Goal: Task Accomplishment & Management: Manage account settings

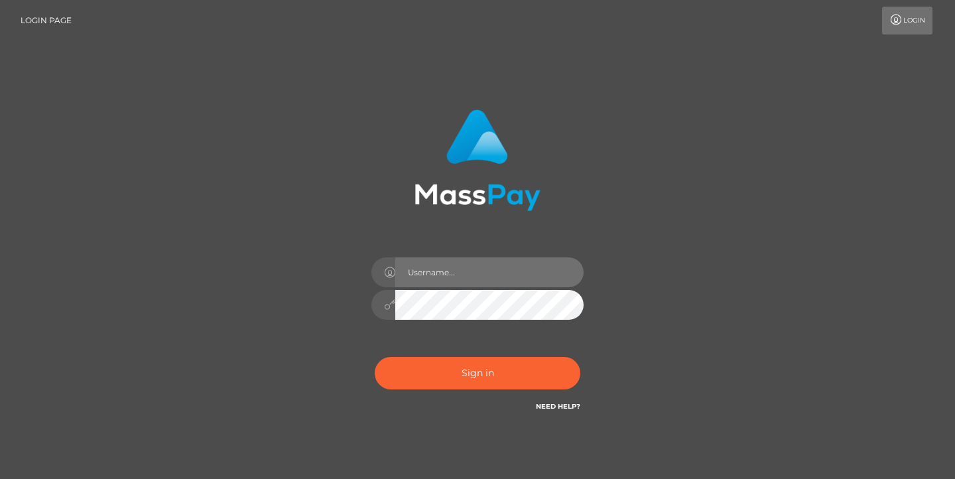
click at [442, 273] on input "text" at bounding box center [489, 272] width 188 height 30
type input "[EMAIL_ADDRESS][DOMAIN_NAME]"
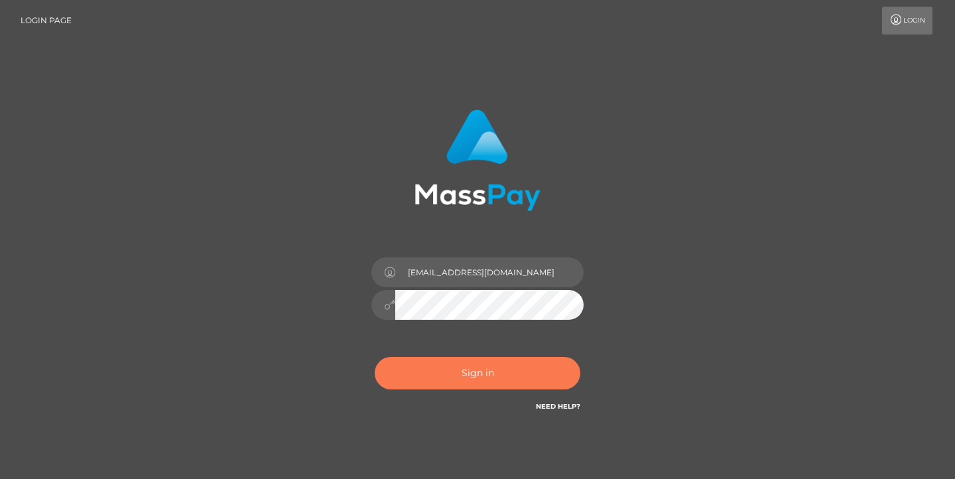
click at [523, 379] on button "Sign in" at bounding box center [478, 373] width 206 height 32
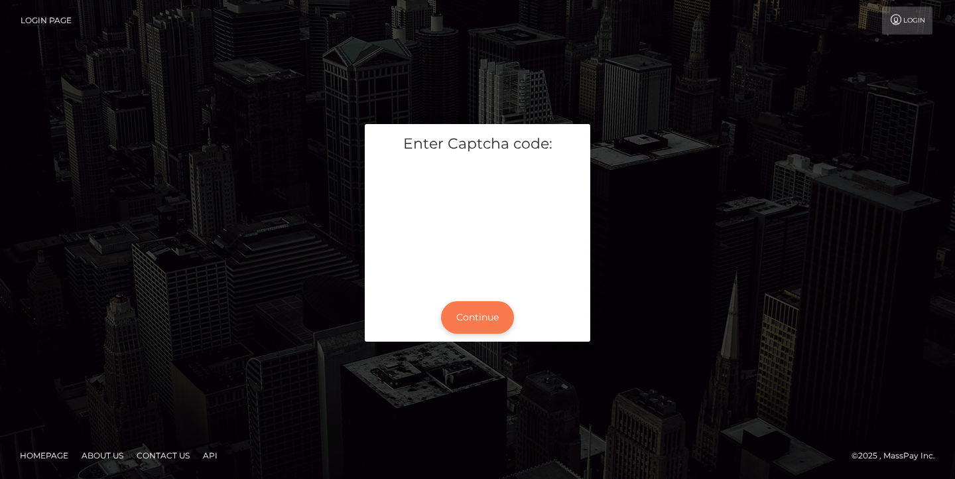
click at [493, 312] on button "Continue" at bounding box center [477, 317] width 73 height 32
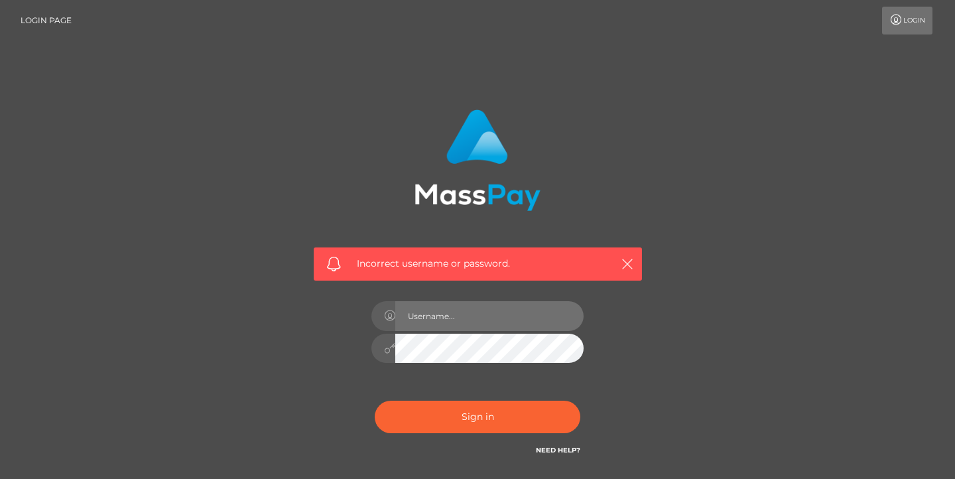
click at [462, 315] on input "text" at bounding box center [489, 316] width 188 height 30
type input "[EMAIL_ADDRESS][DOMAIN_NAME]"
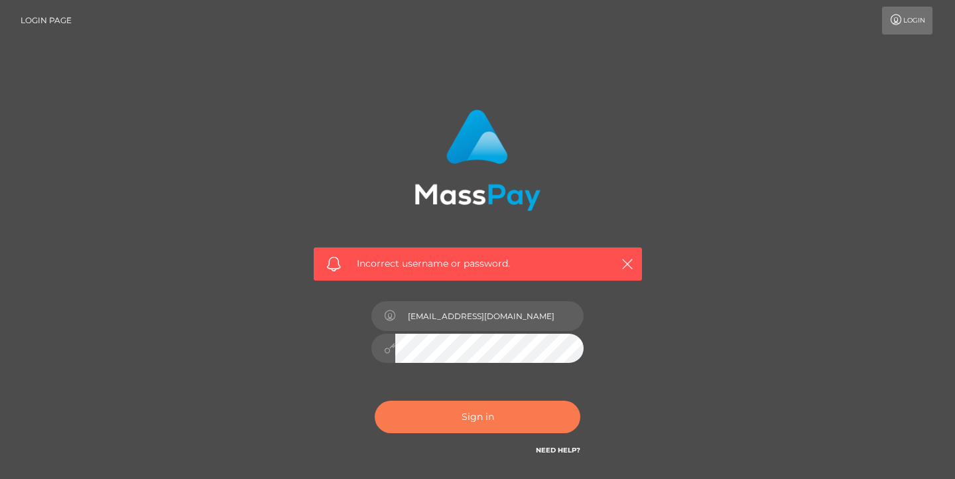
click at [487, 424] on button "Sign in" at bounding box center [478, 417] width 206 height 32
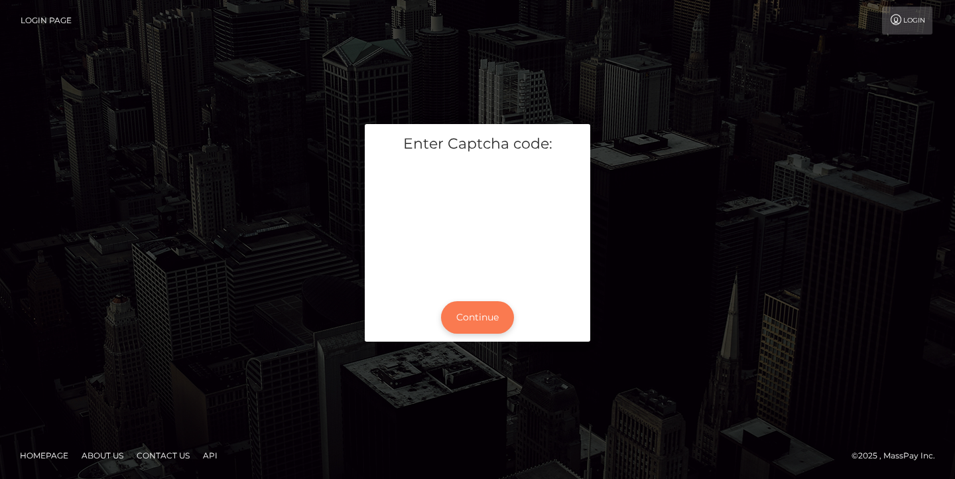
click at [485, 308] on button "Continue" at bounding box center [477, 317] width 73 height 32
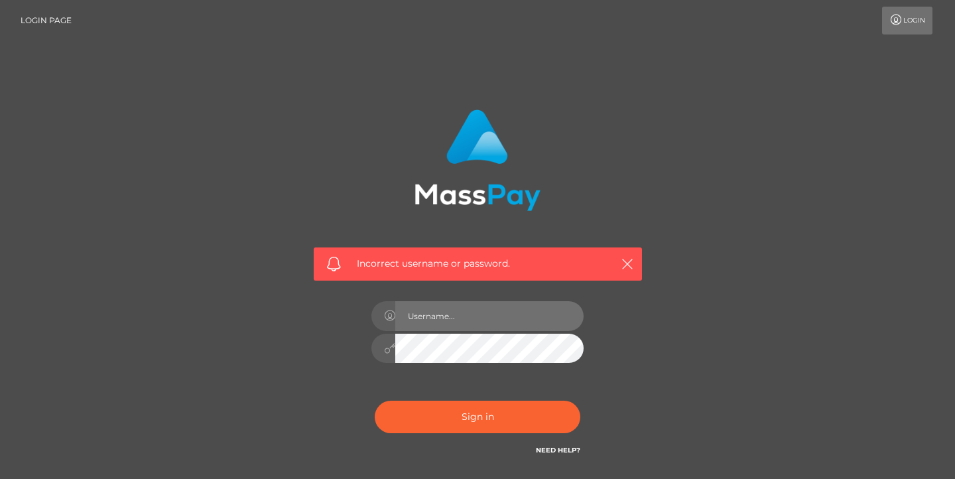
click at [485, 308] on input "text" at bounding box center [489, 316] width 188 height 30
type input "[EMAIL_ADDRESS][DOMAIN_NAME]"
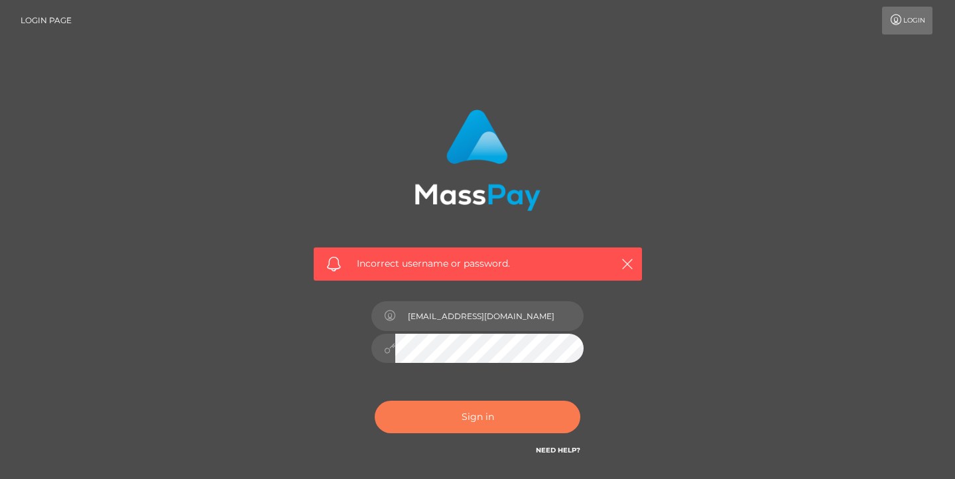
click at [514, 420] on button "Sign in" at bounding box center [478, 417] width 206 height 32
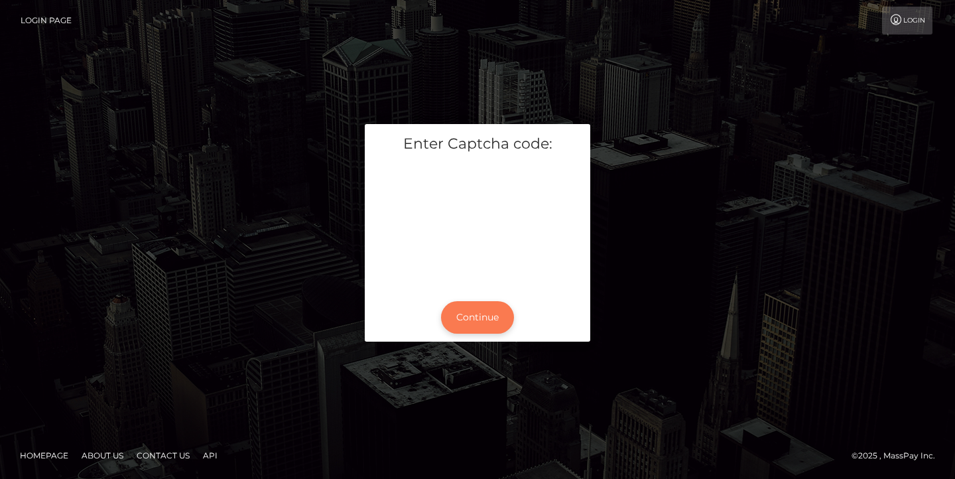
click at [481, 312] on button "Continue" at bounding box center [477, 317] width 73 height 32
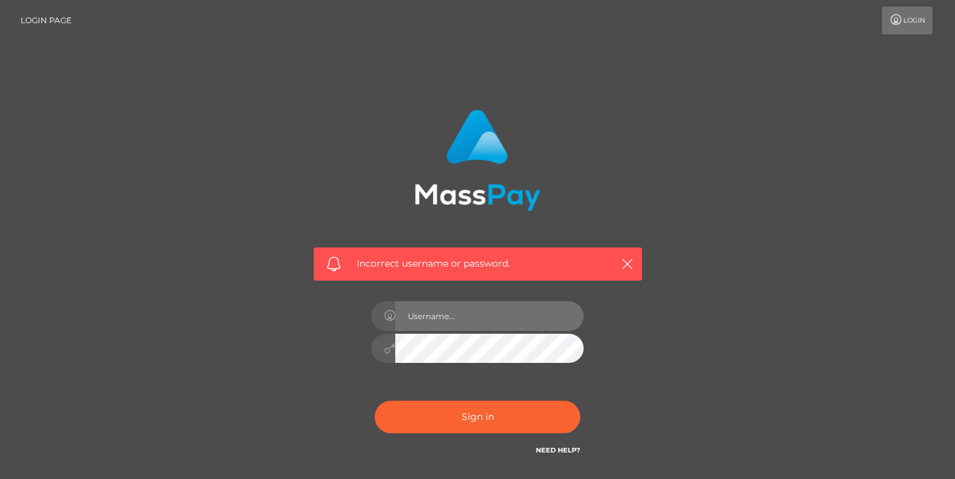
click at [481, 312] on input "text" at bounding box center [489, 316] width 188 height 30
type input "afanasenko2701@urk.net"
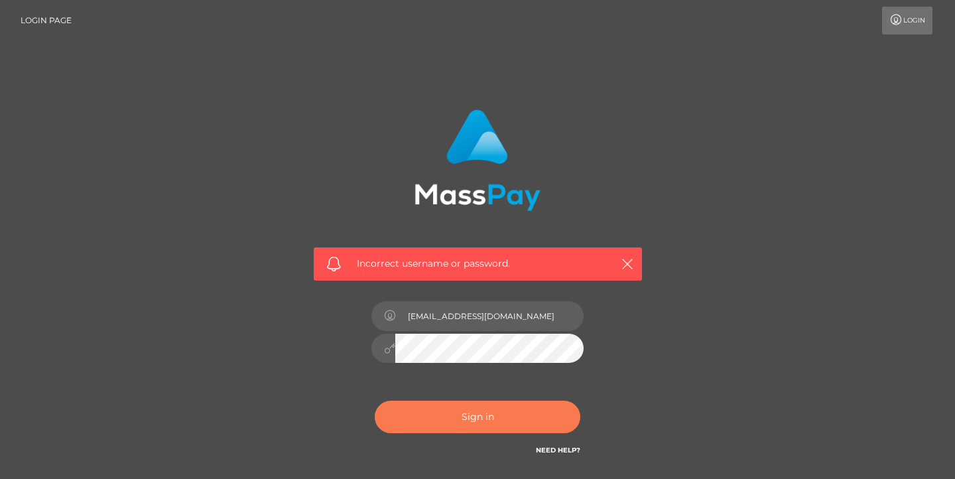
click at [480, 430] on button "Sign in" at bounding box center [478, 417] width 206 height 32
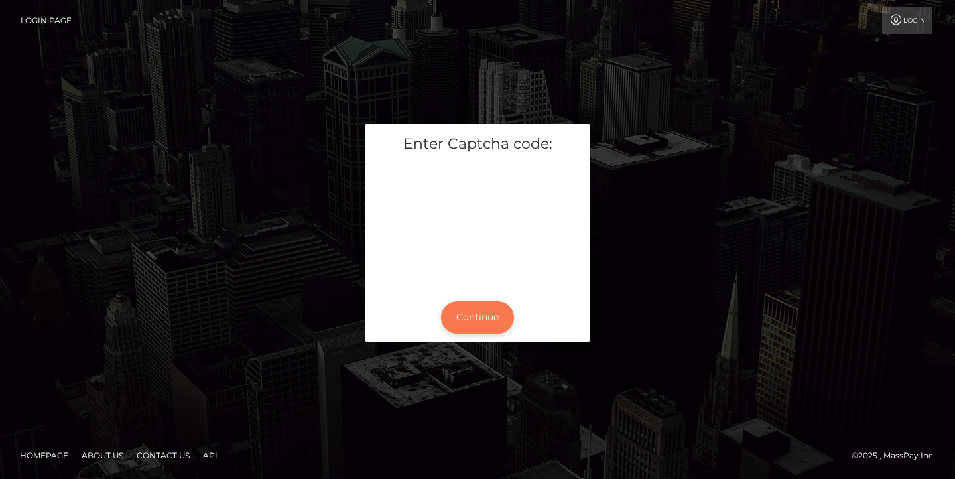
click at [487, 315] on button "Continue" at bounding box center [477, 317] width 73 height 32
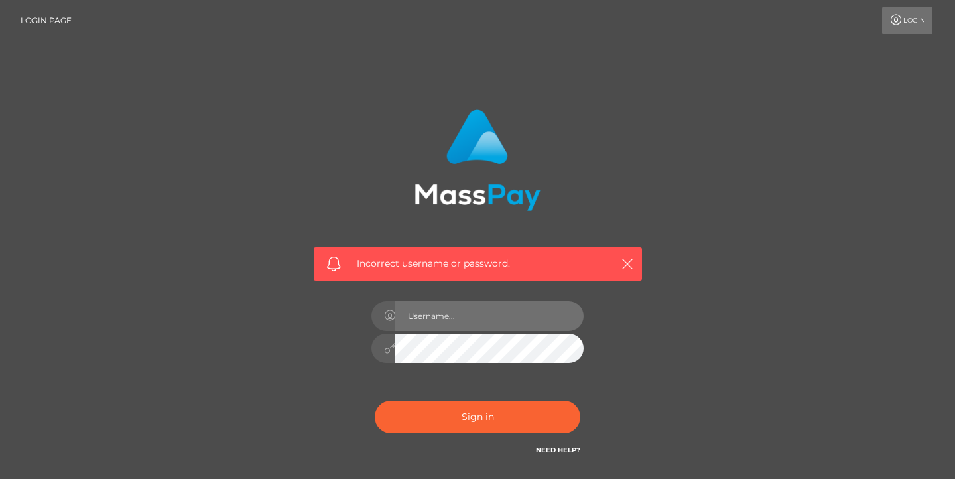
click at [487, 315] on input "text" at bounding box center [489, 316] width 188 height 30
type input "[EMAIL_ADDRESS][DOMAIN_NAME]"
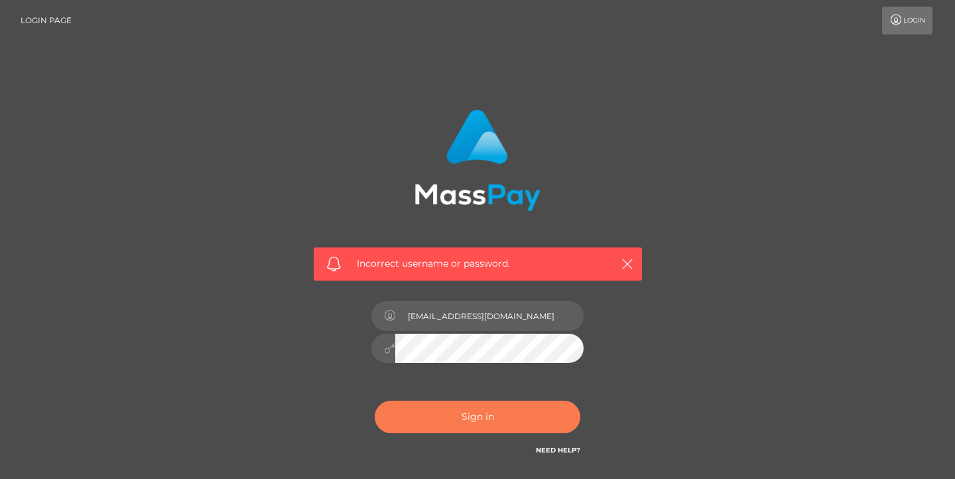
click at [494, 414] on button "Sign in" at bounding box center [478, 417] width 206 height 32
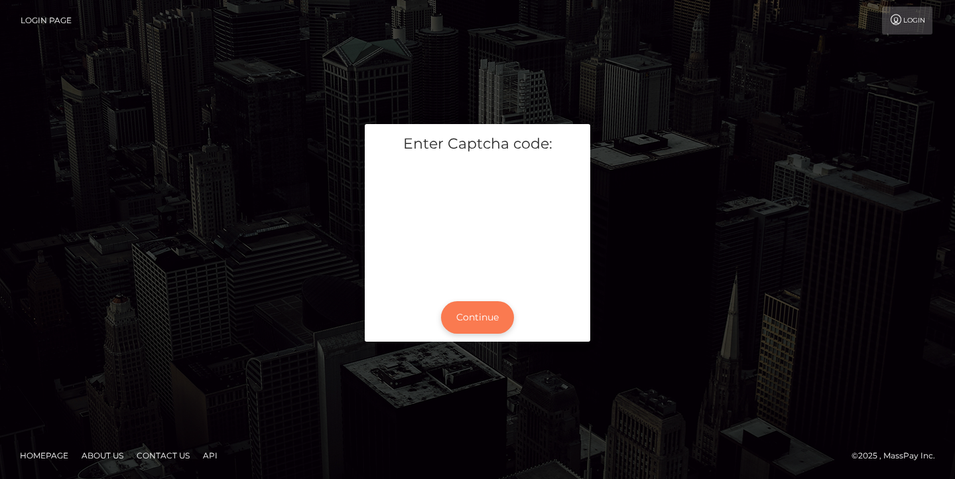
click at [468, 316] on button "Continue" at bounding box center [477, 317] width 73 height 32
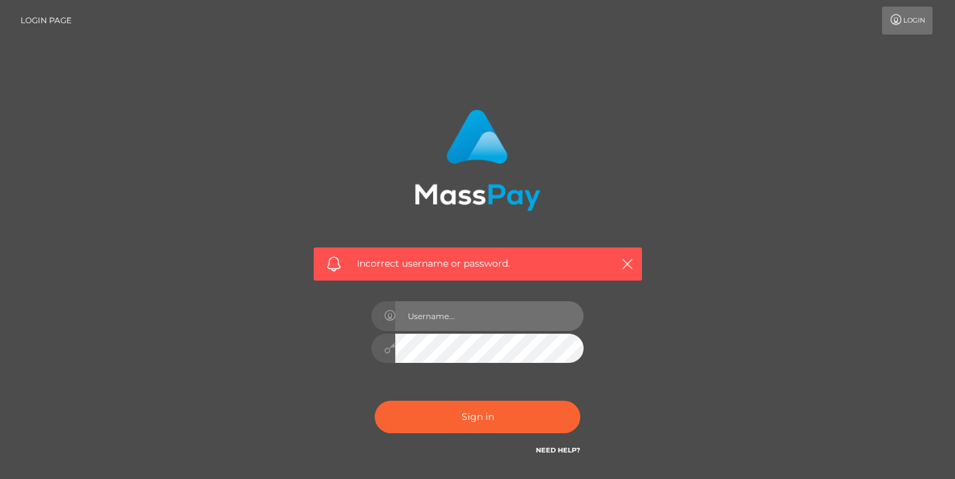
click at [468, 316] on input "text" at bounding box center [489, 316] width 188 height 30
type input "afanasenko2701@urk.net"
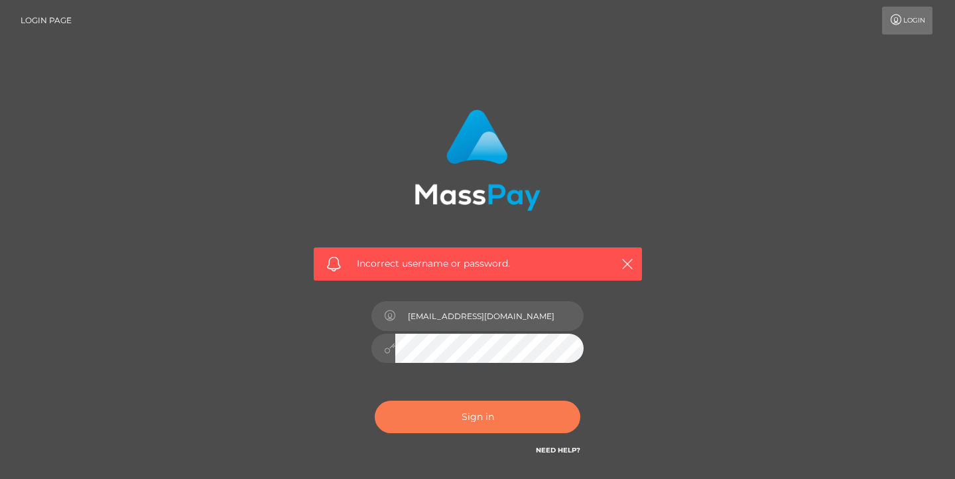
click at [491, 410] on button "Sign in" at bounding box center [478, 417] width 206 height 32
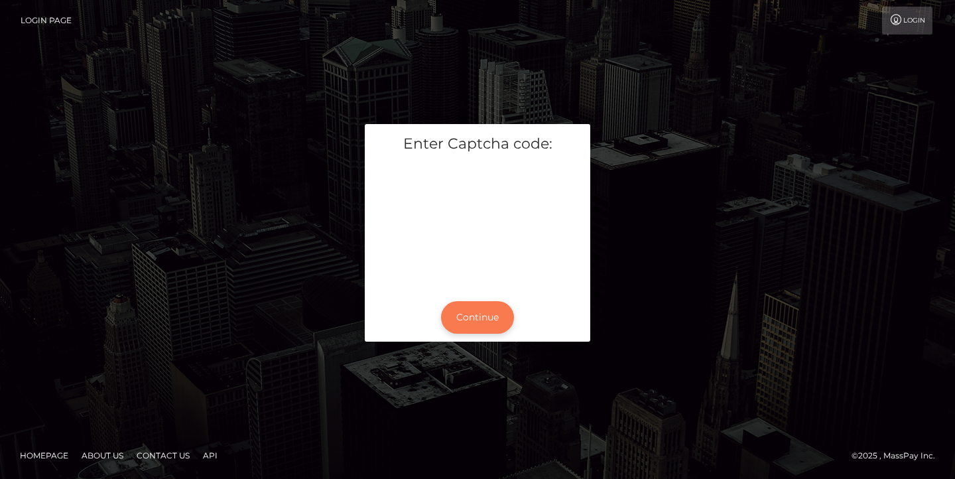
click at [472, 309] on button "Continue" at bounding box center [477, 317] width 73 height 32
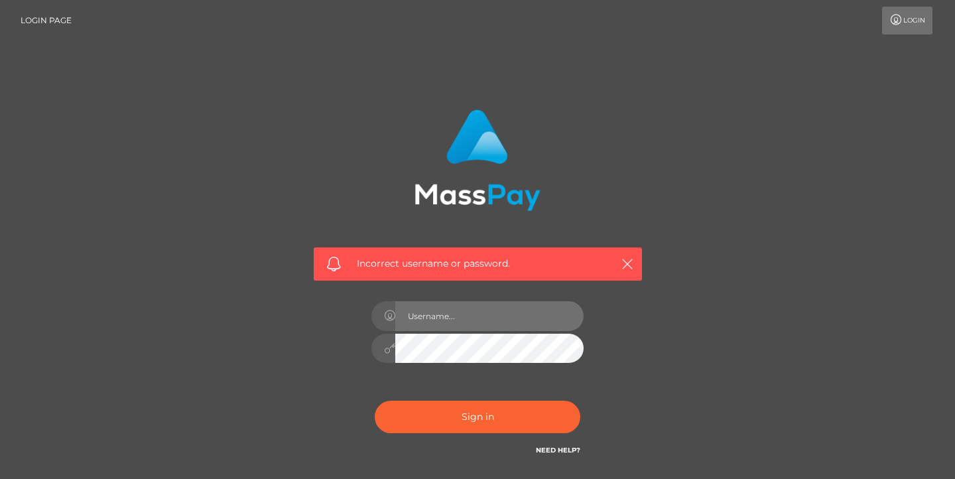
click at [472, 309] on input "text" at bounding box center [489, 316] width 188 height 30
type input "afanasenko2701@urk.net"
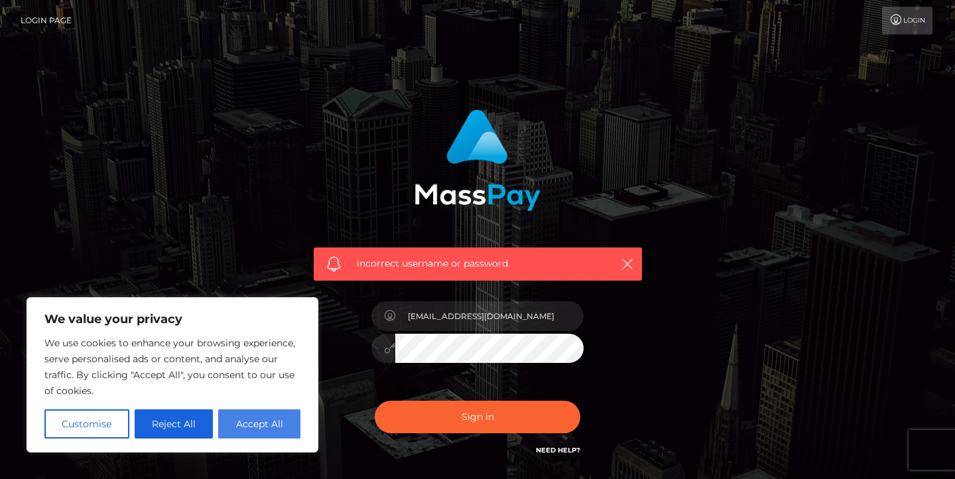
click at [265, 410] on button "Accept All" at bounding box center [259, 423] width 82 height 29
checkbox input "true"
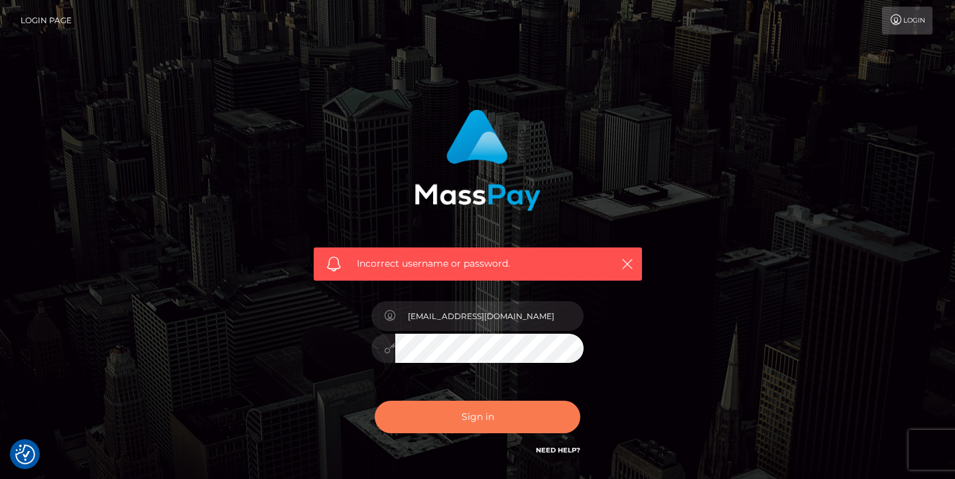
click at [439, 403] on button "Sign in" at bounding box center [478, 417] width 206 height 32
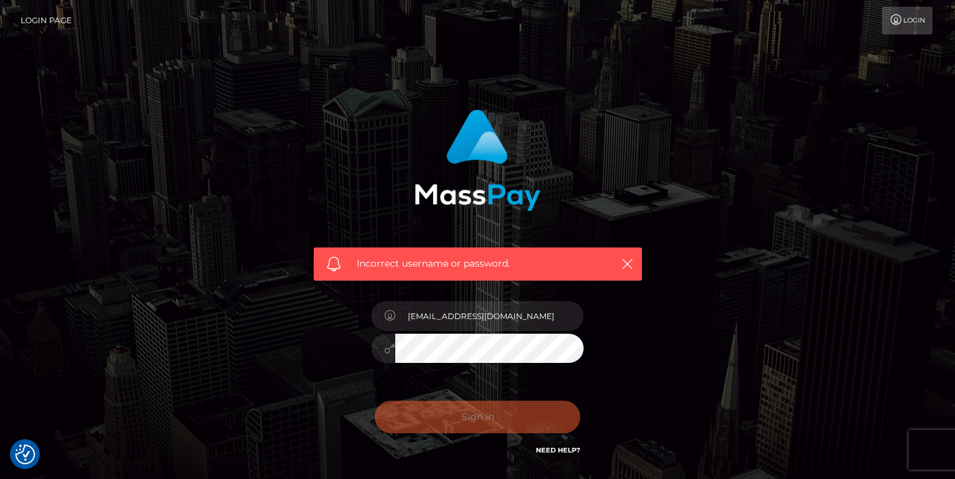
click at [554, 452] on link "Need Help?" at bounding box center [558, 450] width 44 height 9
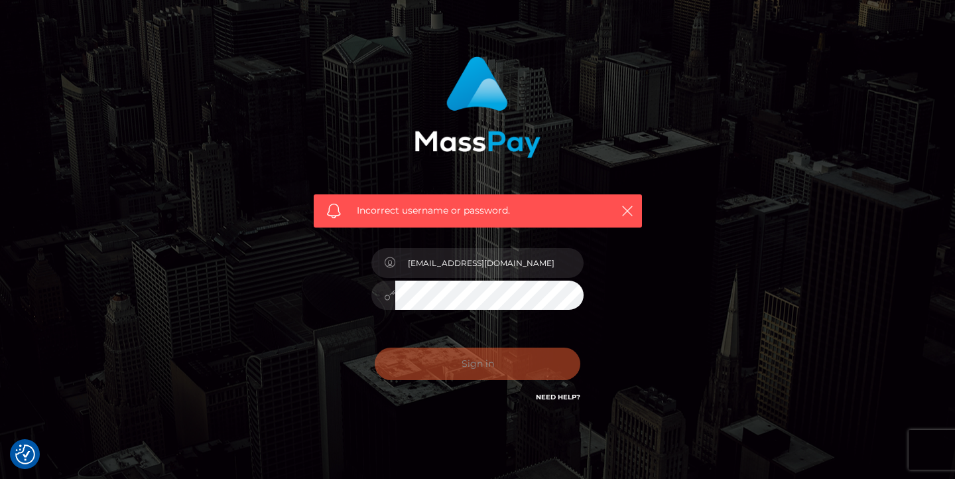
scroll to position [54, 0]
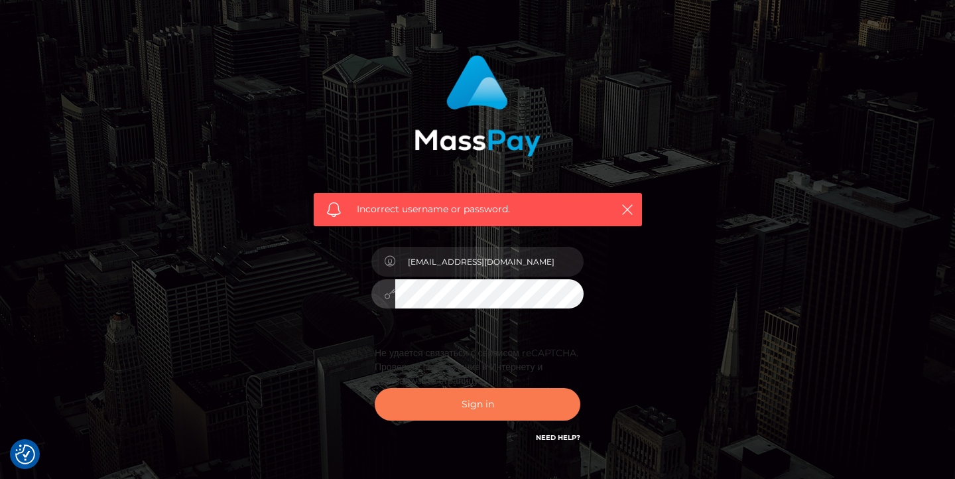
click at [477, 407] on button "Sign in" at bounding box center [478, 404] width 206 height 32
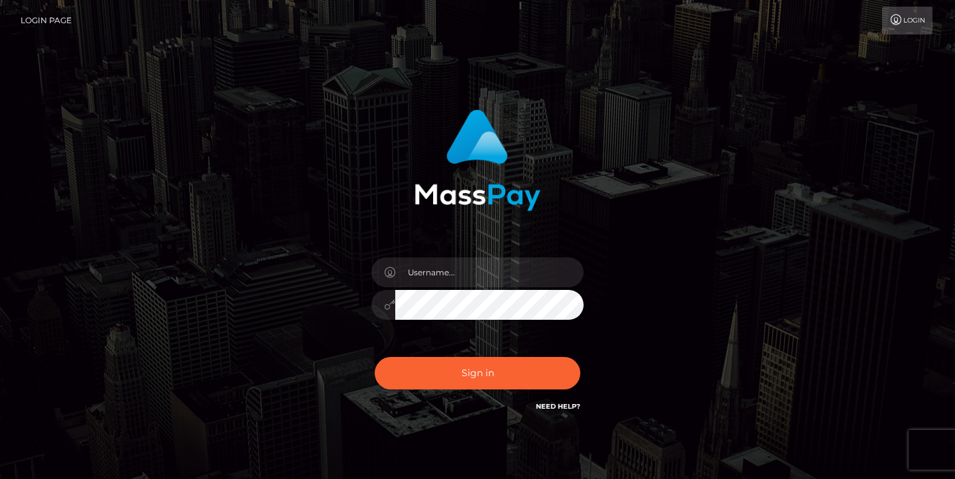
scroll to position [54, 0]
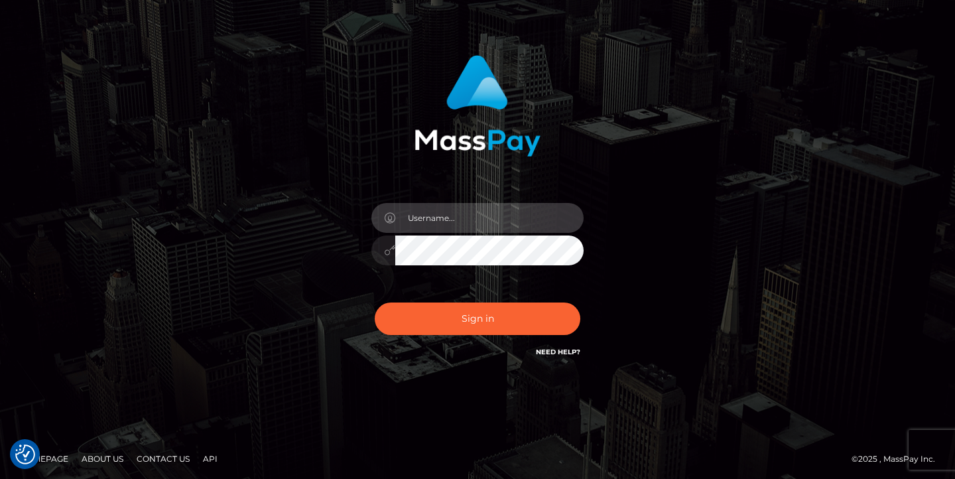
click at [509, 215] on input "text" at bounding box center [489, 218] width 188 height 30
type input "afanasenko2701@urk.net"
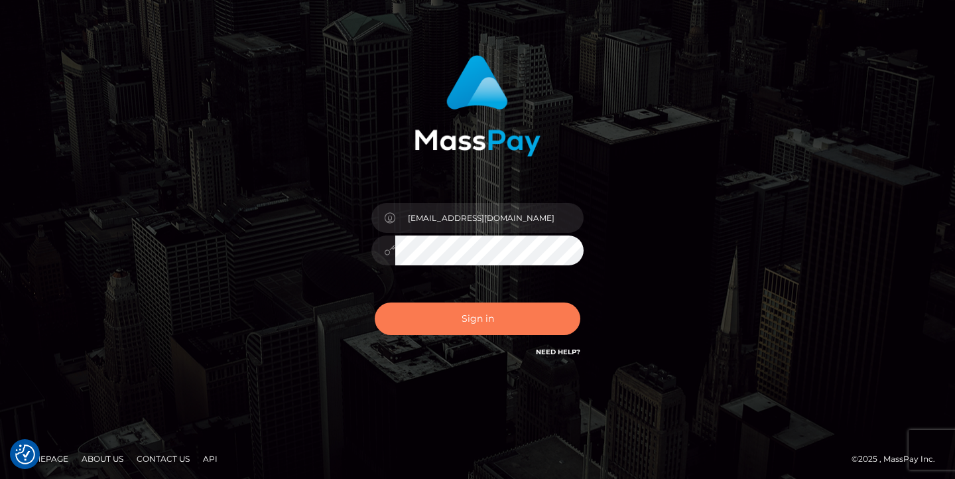
click at [509, 324] on button "Sign in" at bounding box center [478, 318] width 206 height 32
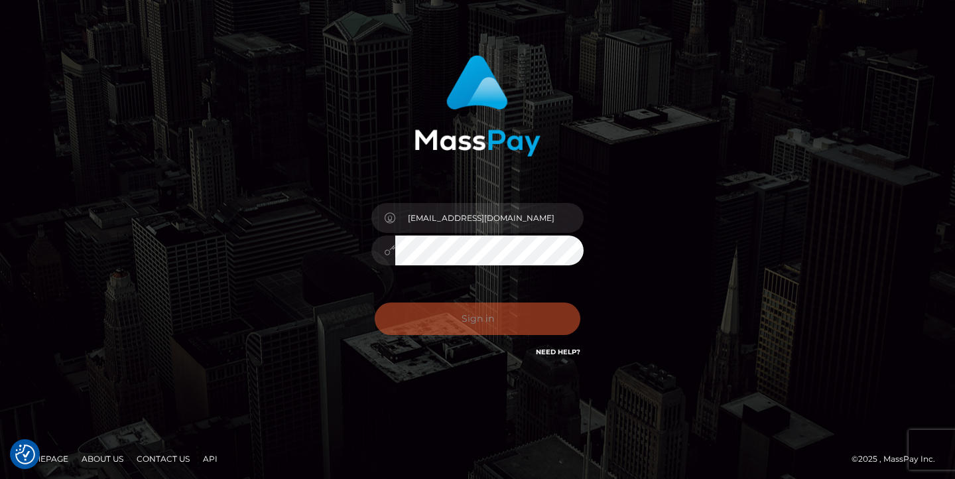
scroll to position [58, 0]
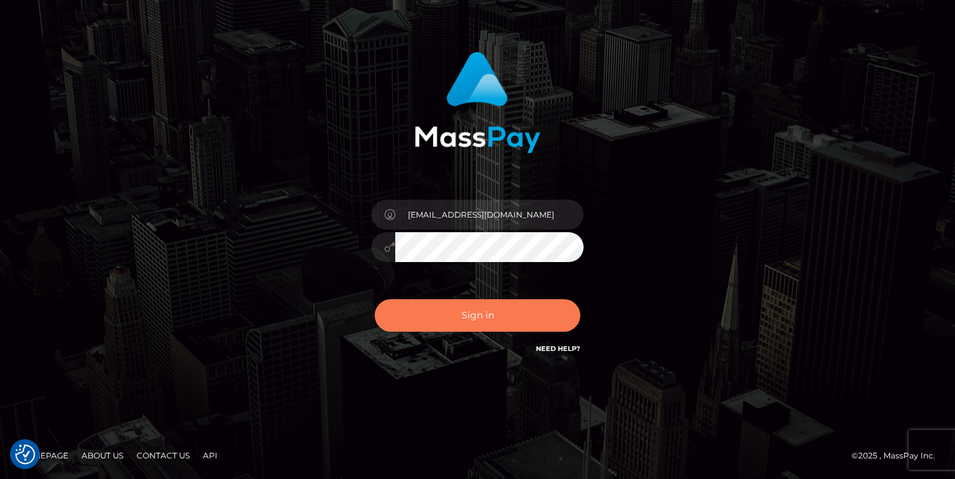
click at [483, 311] on button "Sign in" at bounding box center [478, 315] width 206 height 32
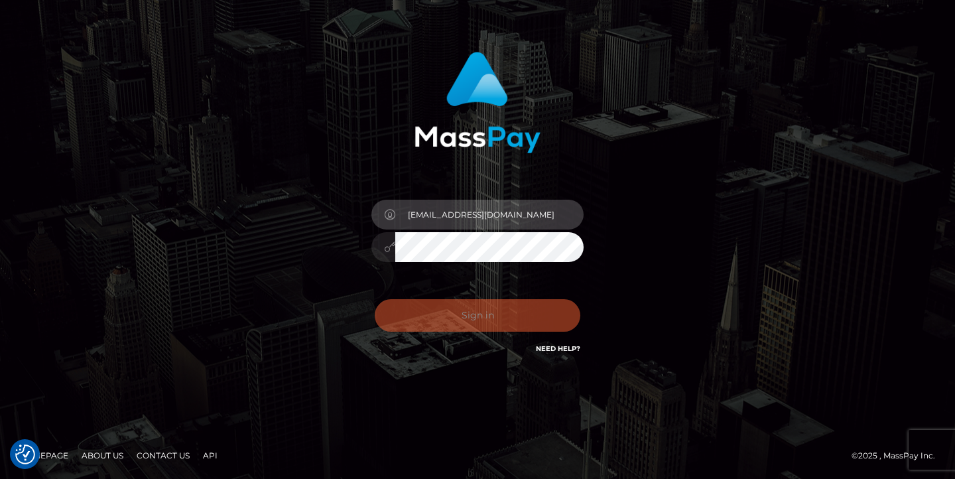
click at [519, 218] on input "afanasenko2701@urk.net" at bounding box center [489, 215] width 188 height 30
click at [558, 346] on link "Need Help?" at bounding box center [558, 348] width 44 height 9
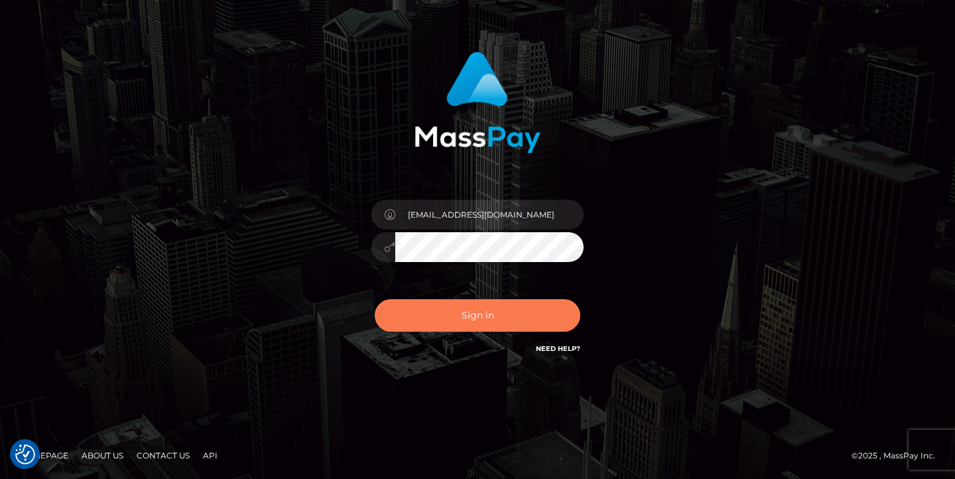
click at [490, 322] on button "Sign in" at bounding box center [478, 315] width 206 height 32
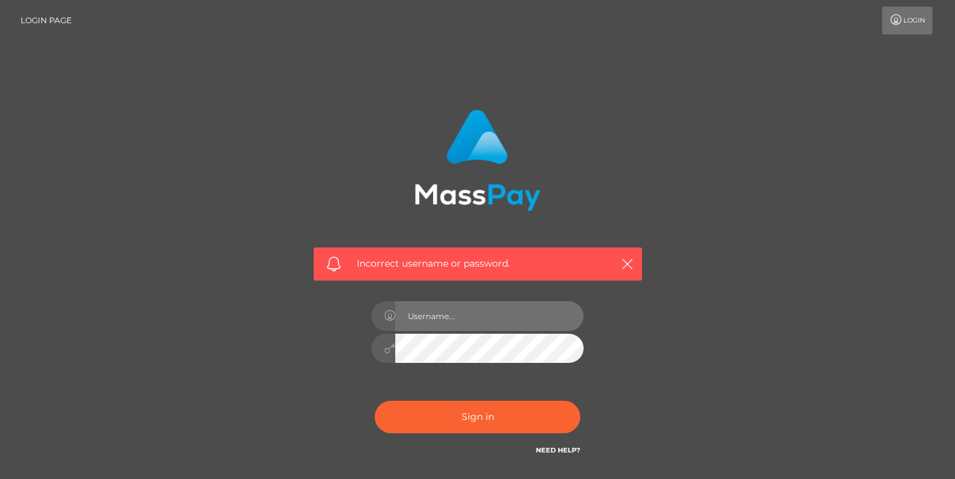
click at [428, 314] on input "text" at bounding box center [489, 316] width 188 height 30
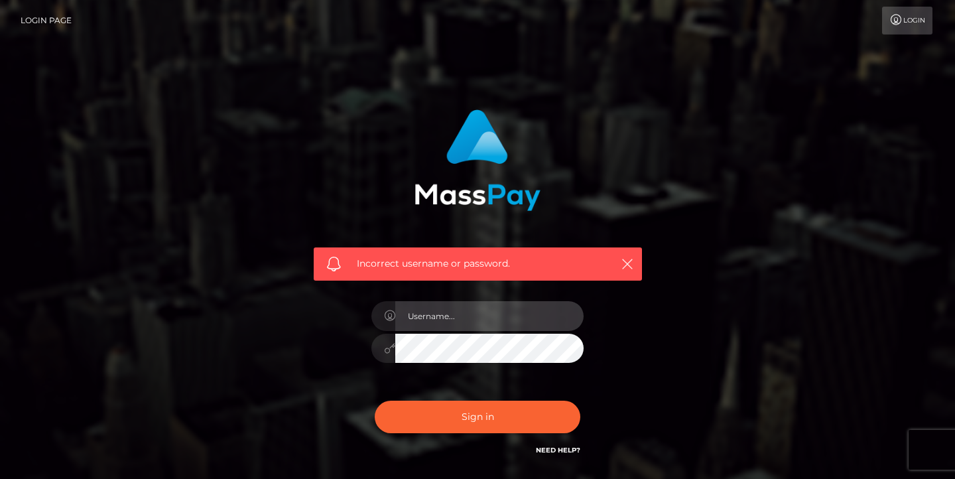
type input "[EMAIL_ADDRESS][DOMAIN_NAME]"
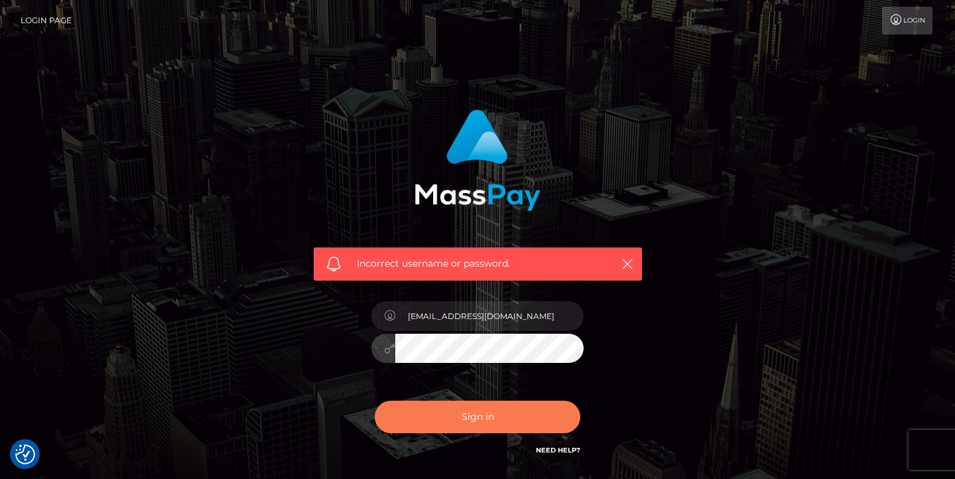
click at [458, 412] on button "Sign in" at bounding box center [478, 417] width 206 height 32
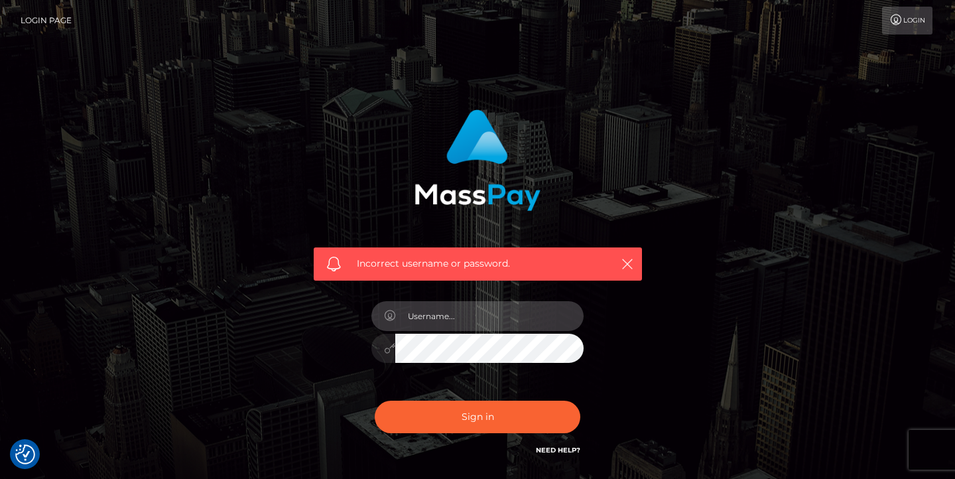
click at [474, 317] on input "text" at bounding box center [489, 316] width 188 height 30
type input "[EMAIL_ADDRESS][DOMAIN_NAME]"
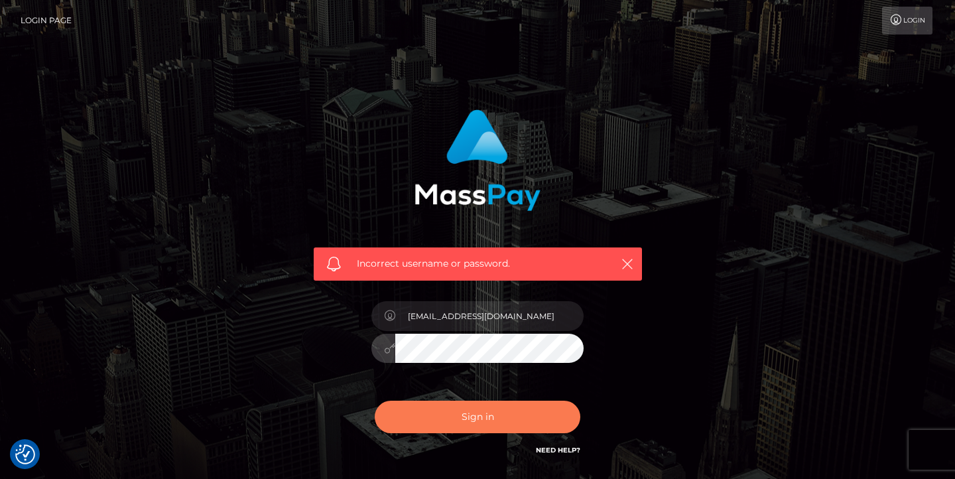
click at [528, 422] on button "Sign in" at bounding box center [478, 417] width 206 height 32
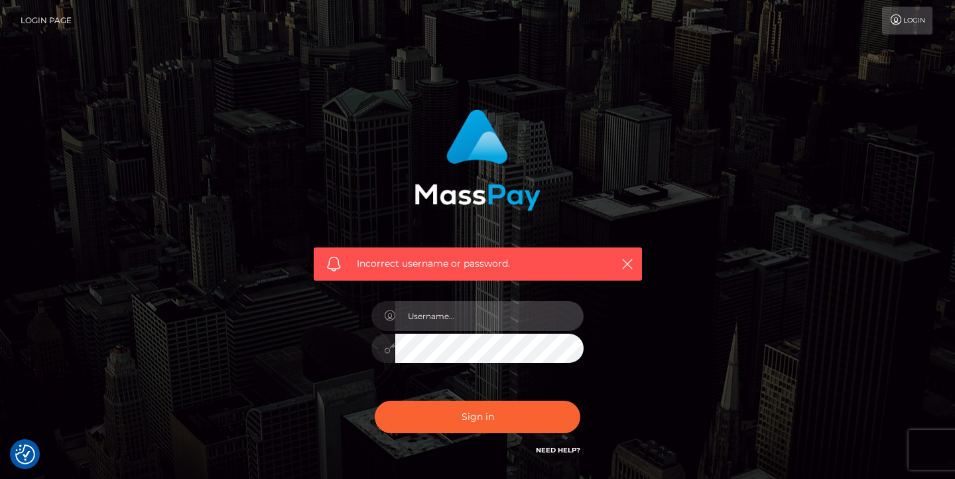
click at [495, 322] on input "text" at bounding box center [489, 316] width 188 height 30
type input "[EMAIL_ADDRESS][DOMAIN_NAME]"
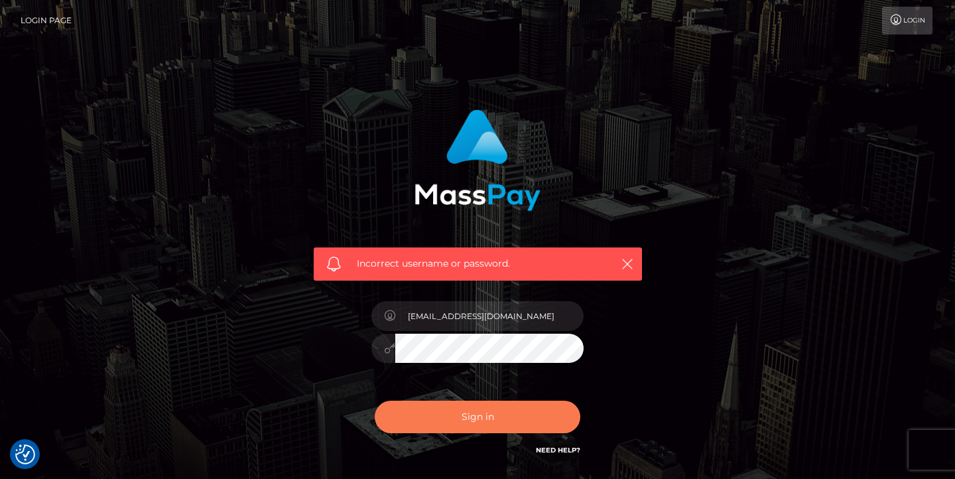
click at [499, 412] on button "Sign in" at bounding box center [478, 417] width 206 height 32
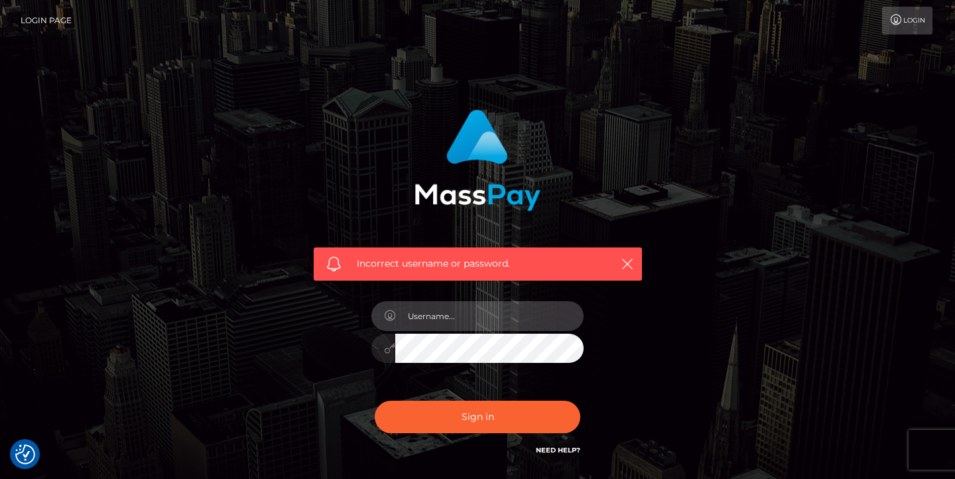
click at [477, 307] on input "text" at bounding box center [489, 316] width 188 height 30
click at [627, 265] on icon "button" at bounding box center [627, 263] width 13 height 13
drag, startPoint x: 517, startPoint y: 314, endPoint x: 478, endPoint y: 316, distance: 38.5
click at [478, 316] on input "afanasenko2701@urk.net" at bounding box center [489, 316] width 188 height 30
type input "[EMAIL_ADDRESS][DOMAIN_NAME]"
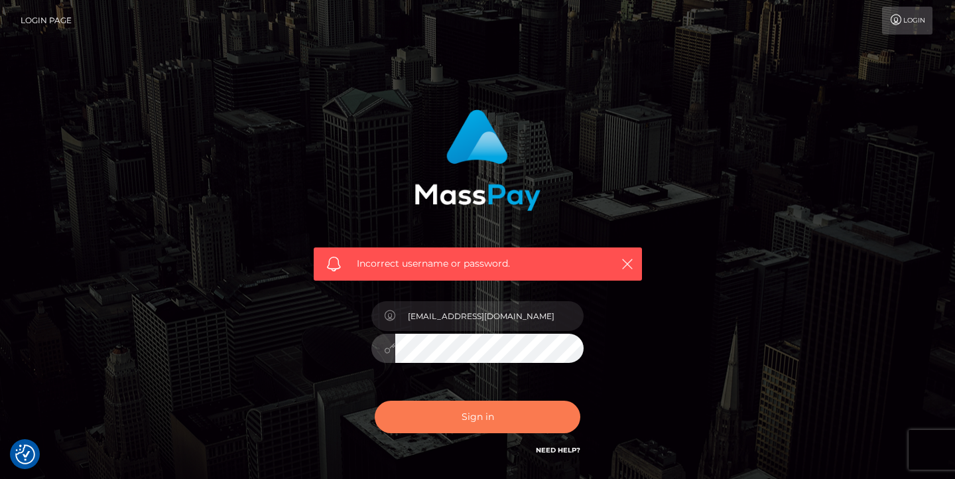
click at [475, 430] on button "Sign in" at bounding box center [478, 417] width 206 height 32
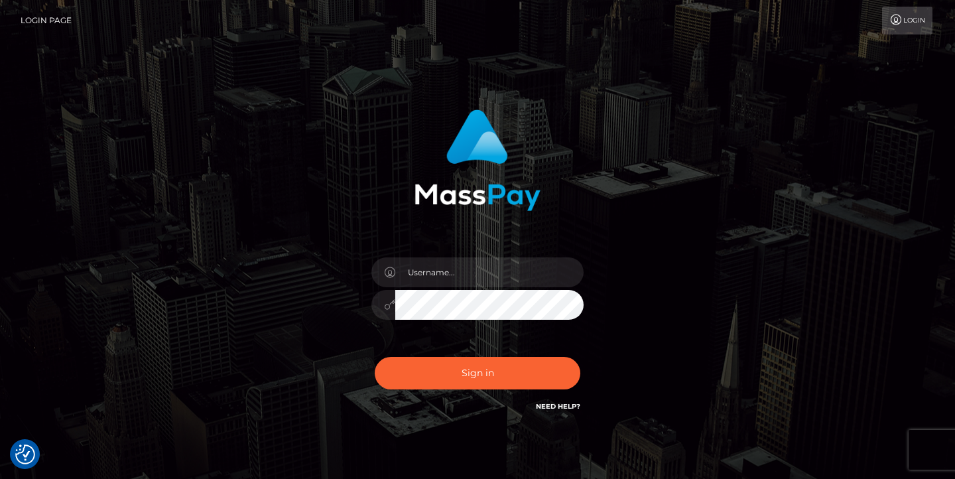
checkbox input "true"
click at [483, 274] on input "text" at bounding box center [489, 272] width 188 height 30
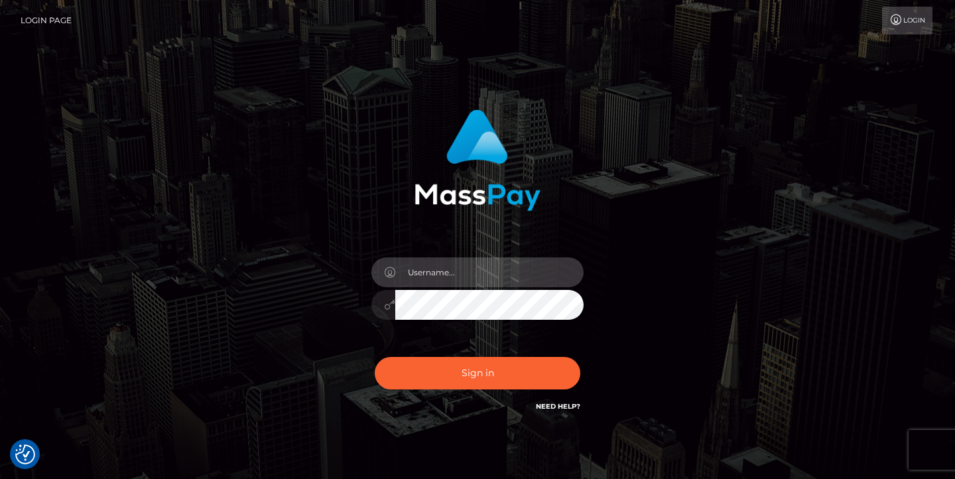
type input "[EMAIL_ADDRESS][DOMAIN_NAME]"
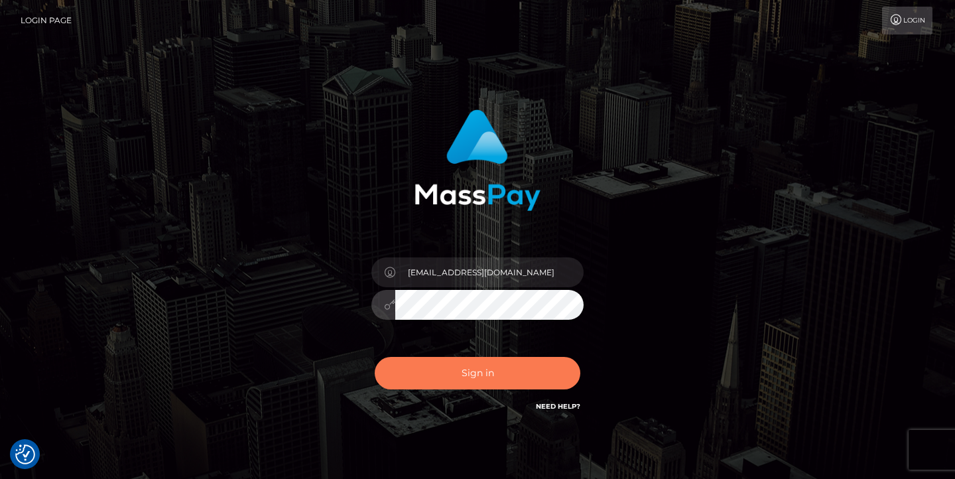
click at [465, 375] on button "Sign in" at bounding box center [478, 373] width 206 height 32
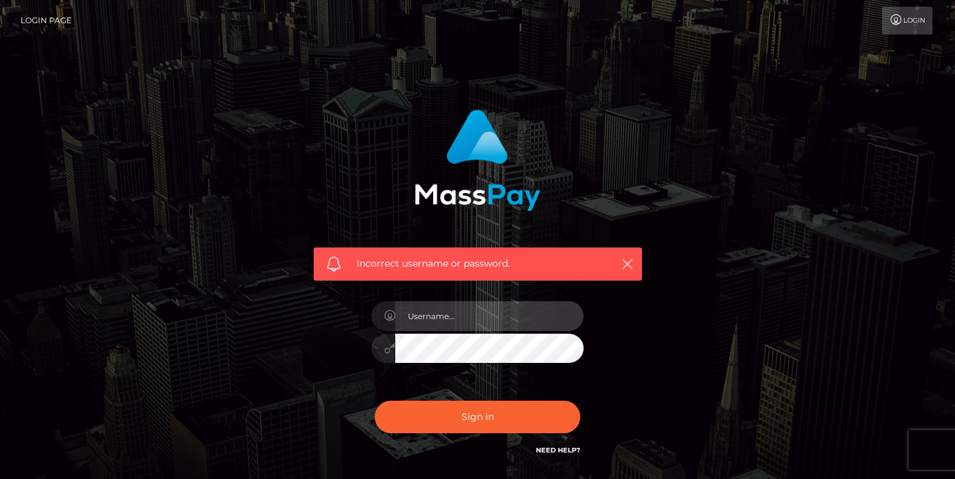
click at [474, 318] on input "text" at bounding box center [489, 316] width 188 height 30
type input "[EMAIL_ADDRESS][DOMAIN_NAME]"
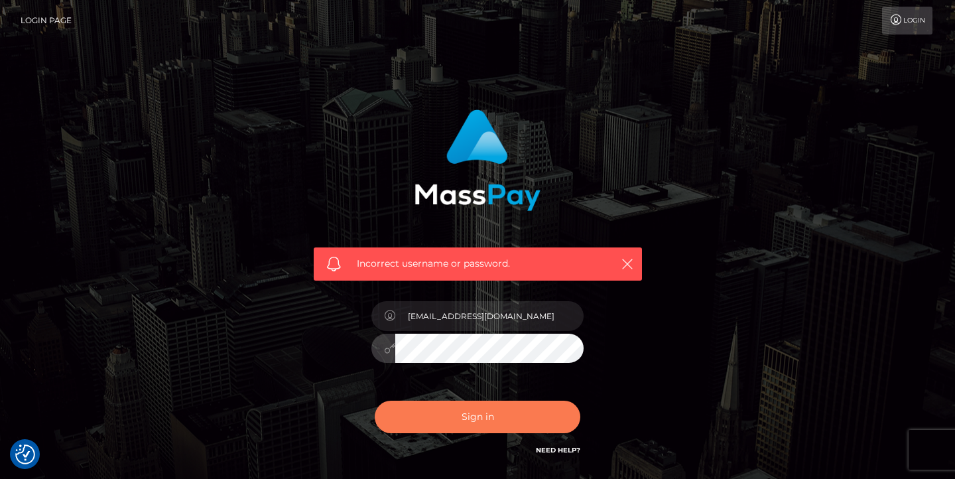
click at [460, 425] on button "Sign in" at bounding box center [478, 417] width 206 height 32
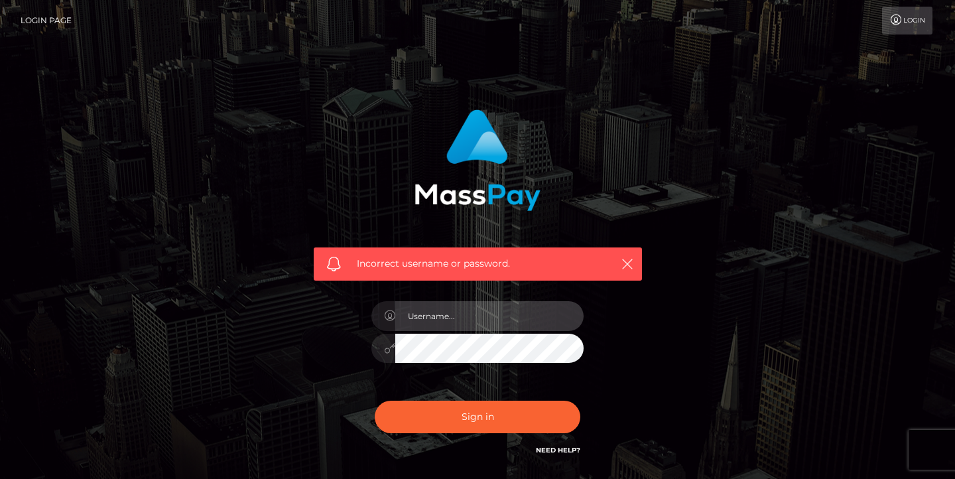
click at [466, 324] on input "text" at bounding box center [489, 316] width 188 height 30
type input "[EMAIL_ADDRESS][DOMAIN_NAME]"
click at [477, 333] on div "[EMAIL_ADDRESS][DOMAIN_NAME]" at bounding box center [477, 341] width 232 height 101
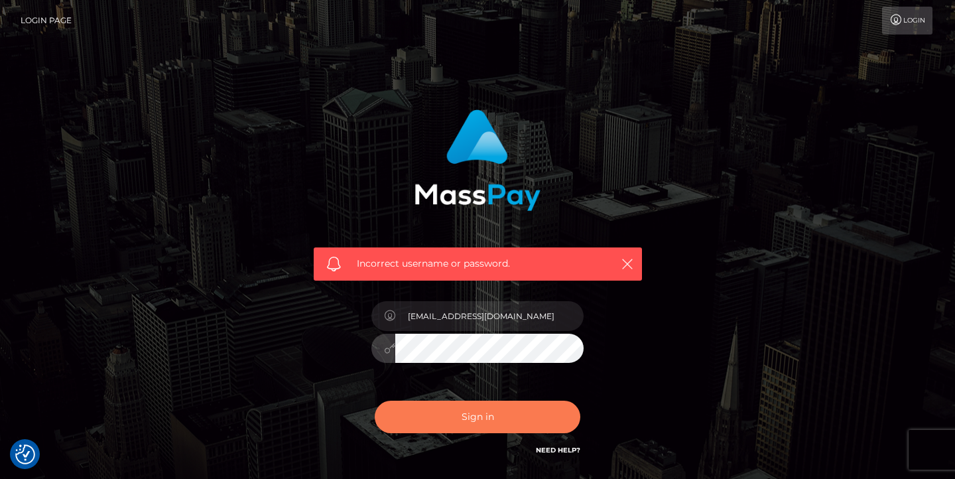
click at [485, 411] on button "Sign in" at bounding box center [478, 417] width 206 height 32
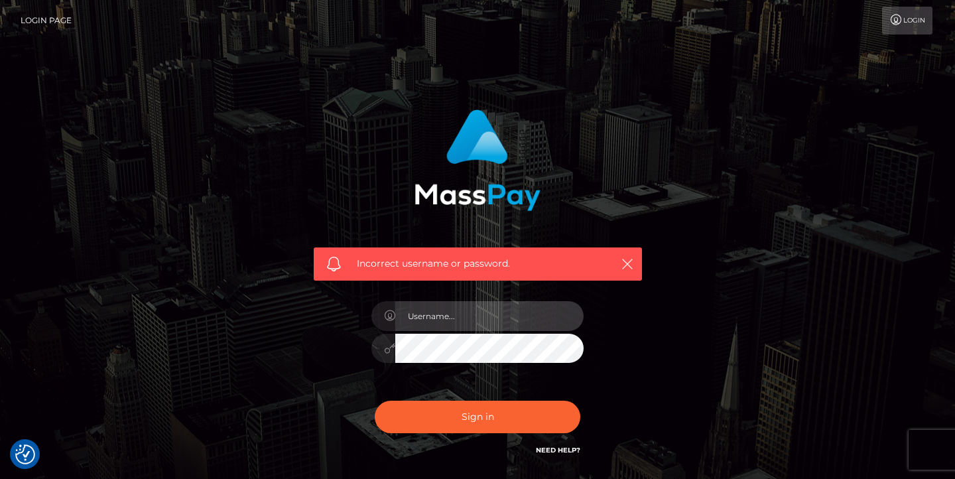
drag, startPoint x: 473, startPoint y: 308, endPoint x: 475, endPoint y: 315, distance: 6.9
click at [473, 308] on input "text" at bounding box center [489, 316] width 188 height 30
type input "[EMAIL_ADDRESS][DOMAIN_NAME]"
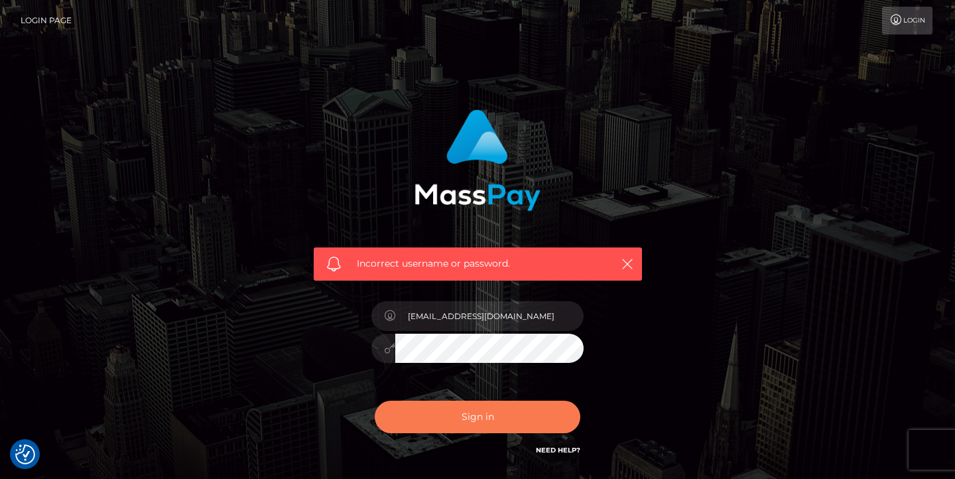
click at [481, 409] on button "Sign in" at bounding box center [478, 417] width 206 height 32
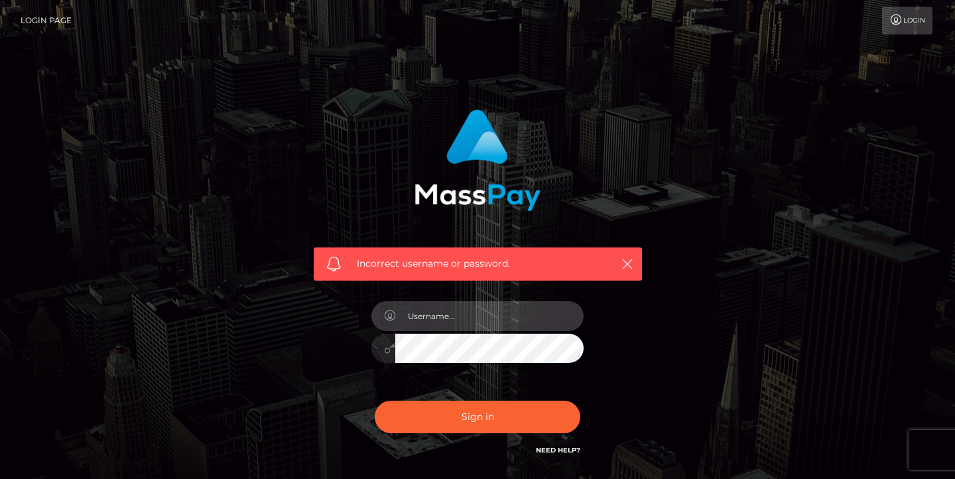
click at [484, 315] on input "text" at bounding box center [489, 316] width 188 height 30
type input "[EMAIL_ADDRESS][DOMAIN_NAME]"
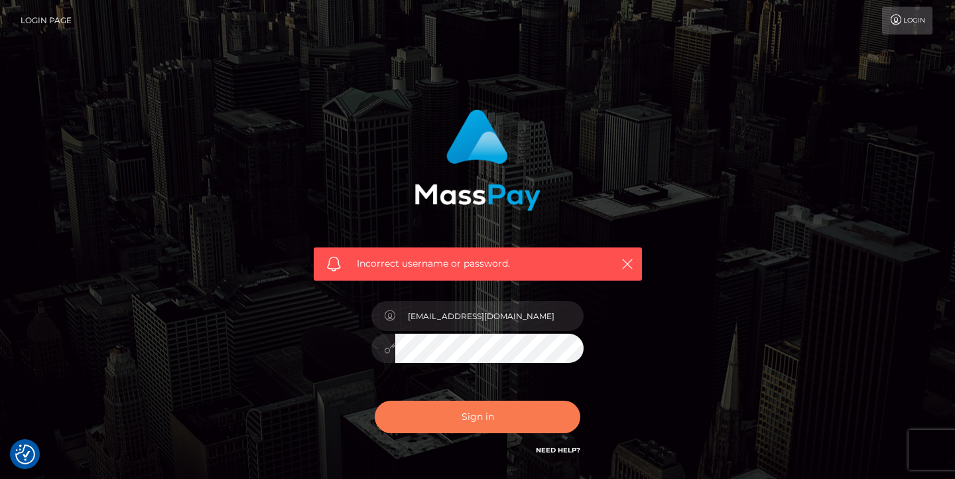
click at [476, 420] on button "Sign in" at bounding box center [478, 417] width 206 height 32
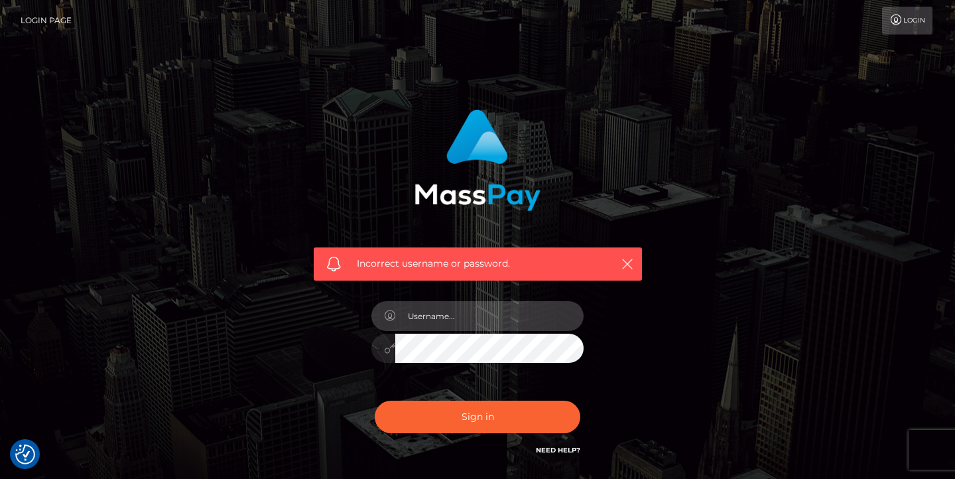
click at [473, 325] on input "text" at bounding box center [489, 316] width 188 height 30
type input "[EMAIL_ADDRESS][DOMAIN_NAME]"
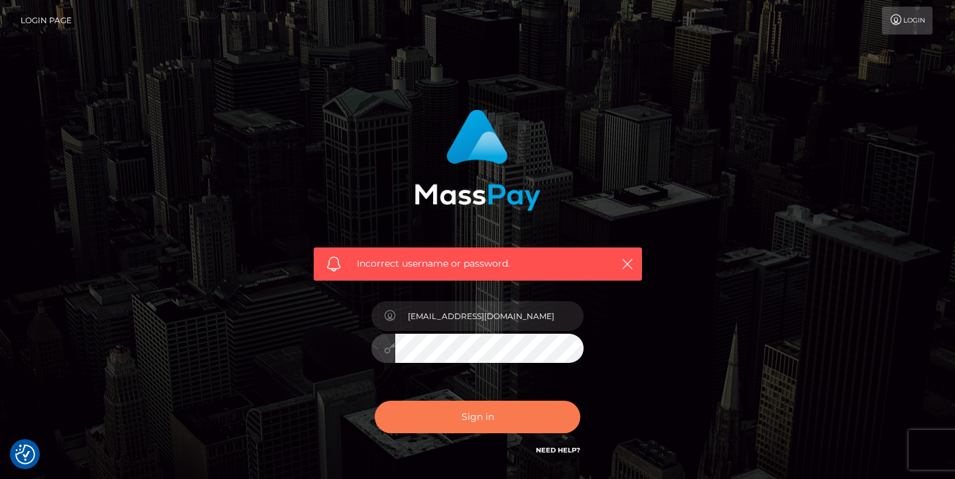
click at [501, 420] on button "Sign in" at bounding box center [478, 417] width 206 height 32
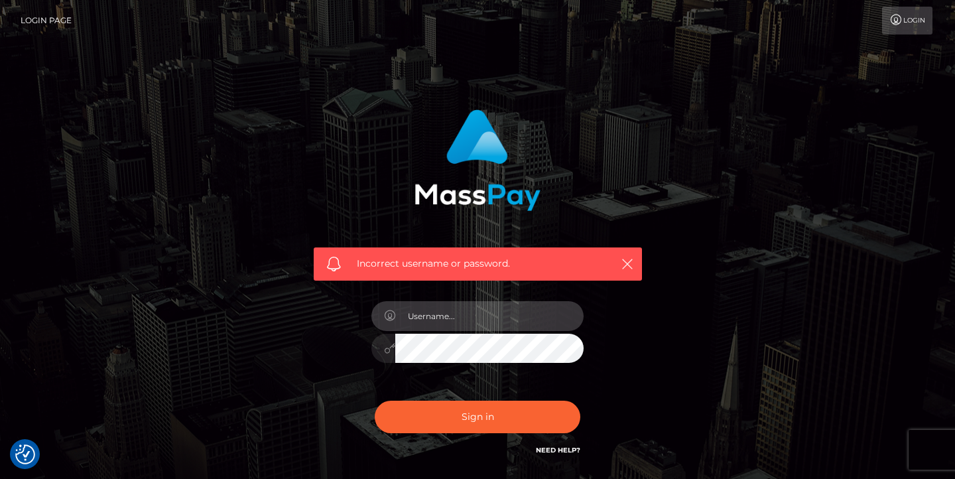
click at [446, 324] on input "text" at bounding box center [489, 316] width 188 height 30
type input "[EMAIL_ADDRESS][DOMAIN_NAME]"
click at [375, 401] on button "Sign in" at bounding box center [478, 417] width 206 height 32
click at [445, 328] on input "text" at bounding box center [489, 316] width 188 height 30
type input "[EMAIL_ADDRESS][DOMAIN_NAME]"
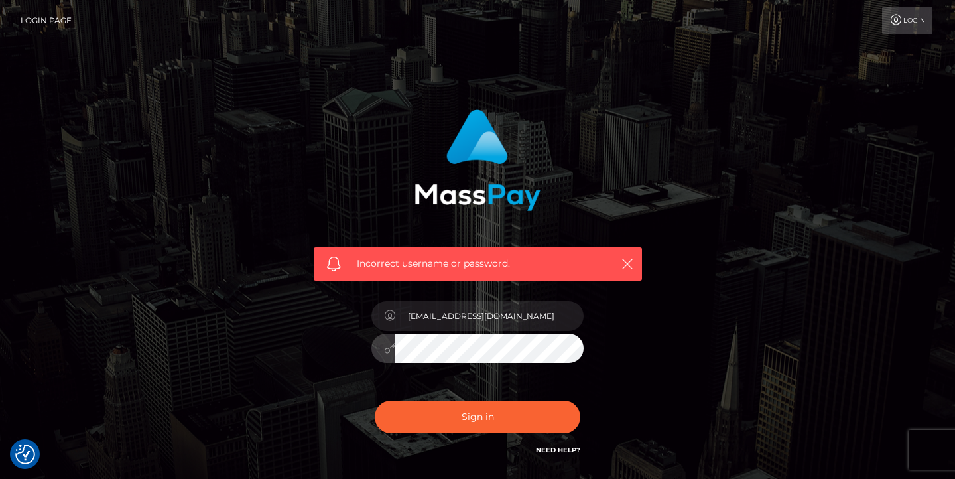
click at [375, 401] on button "Sign in" at bounding box center [478, 417] width 206 height 32
click at [428, 318] on input "text" at bounding box center [489, 316] width 188 height 30
type input "[EMAIL_ADDRESS][DOMAIN_NAME]"
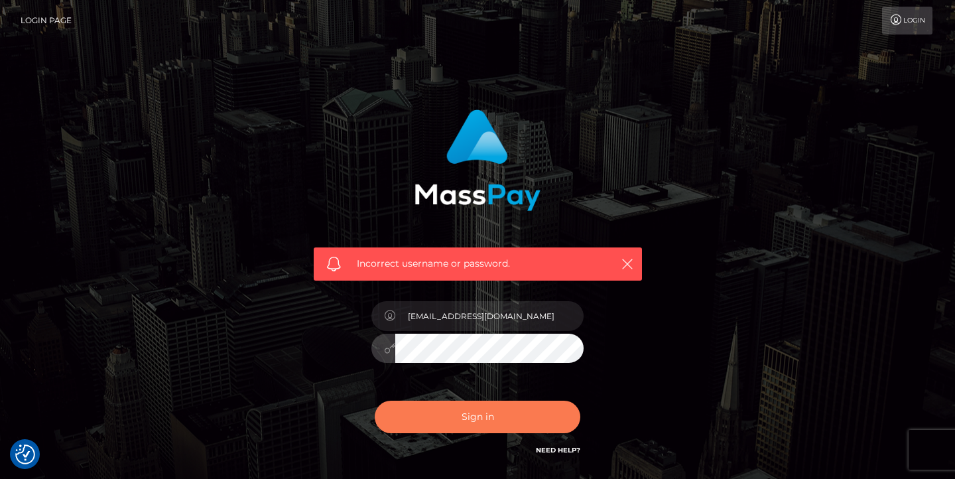
click at [481, 409] on button "Sign in" at bounding box center [478, 417] width 206 height 32
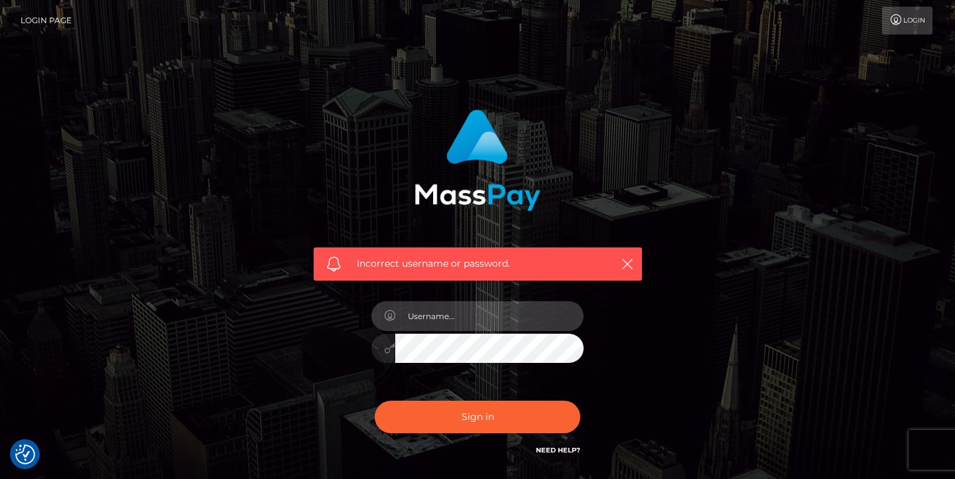
click at [483, 317] on input "text" at bounding box center [489, 316] width 188 height 30
type input "[EMAIL_ADDRESS][DOMAIN_NAME]"
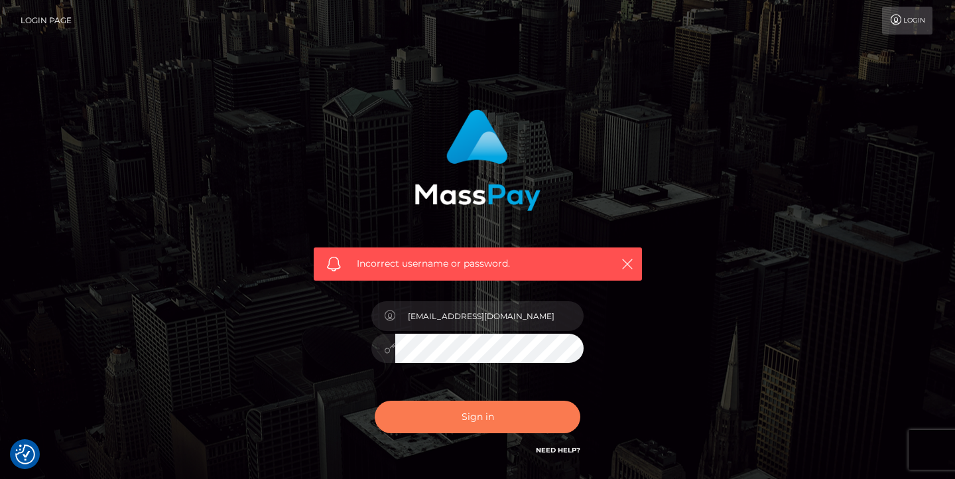
click at [487, 411] on button "Sign in" at bounding box center [478, 417] width 206 height 32
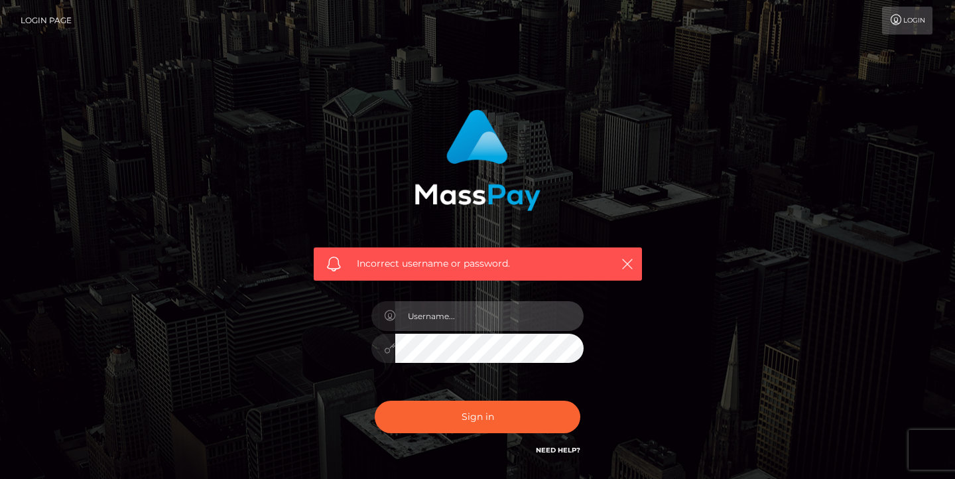
click at [473, 317] on input "text" at bounding box center [489, 316] width 188 height 30
type input "[EMAIL_ADDRESS][DOMAIN_NAME]"
click at [375, 401] on button "Sign in" at bounding box center [478, 417] width 206 height 32
click at [459, 316] on input "text" at bounding box center [489, 316] width 188 height 30
type input "[EMAIL_ADDRESS][DOMAIN_NAME]"
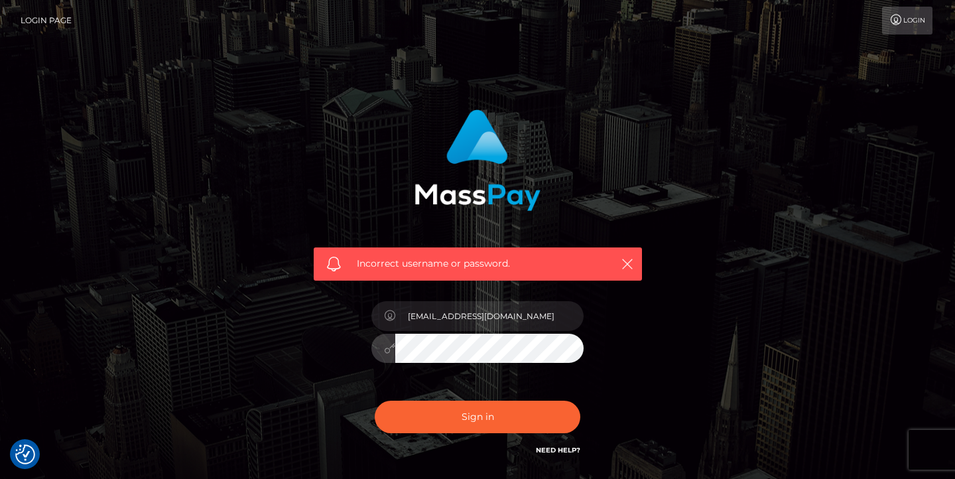
click at [375, 401] on button "Sign in" at bounding box center [478, 417] width 206 height 32
click at [448, 306] on input "text" at bounding box center [489, 316] width 188 height 30
type input "[EMAIL_ADDRESS][DOMAIN_NAME]"
click at [375, 401] on button "Sign in" at bounding box center [478, 417] width 206 height 32
click at [487, 328] on input "text" at bounding box center [489, 316] width 188 height 30
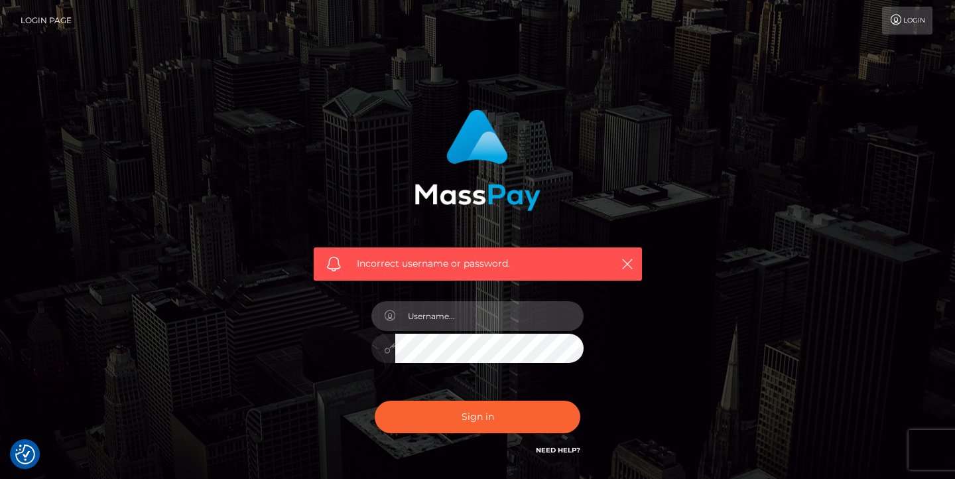
type input "[EMAIL_ADDRESS][DOMAIN_NAME]"
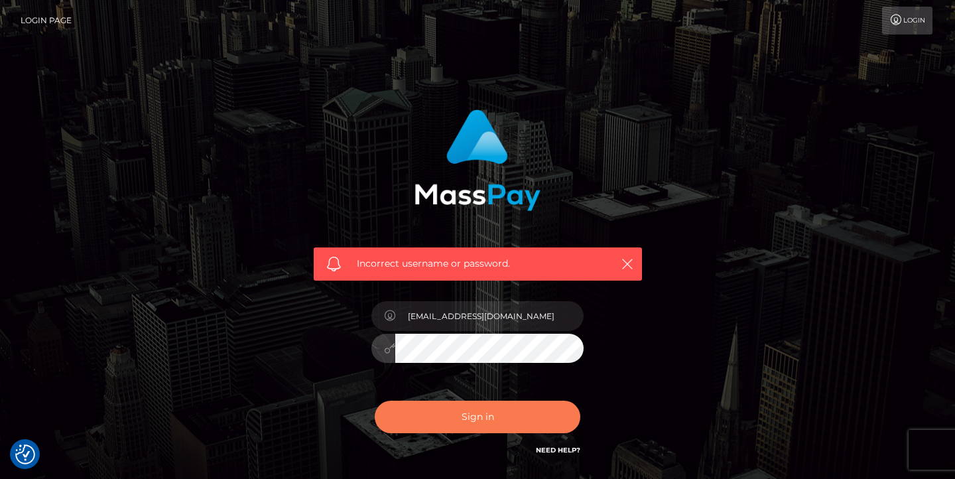
click at [492, 405] on button "Sign in" at bounding box center [478, 417] width 206 height 32
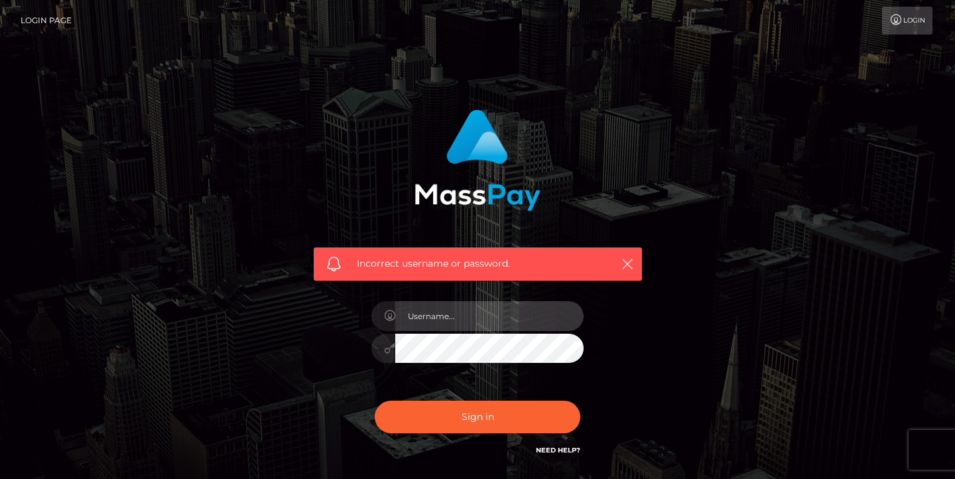
click at [493, 313] on input "text" at bounding box center [489, 316] width 188 height 30
type input "[EMAIL_ADDRESS][DOMAIN_NAME]"
